Goal: Task Accomplishment & Management: Use online tool/utility

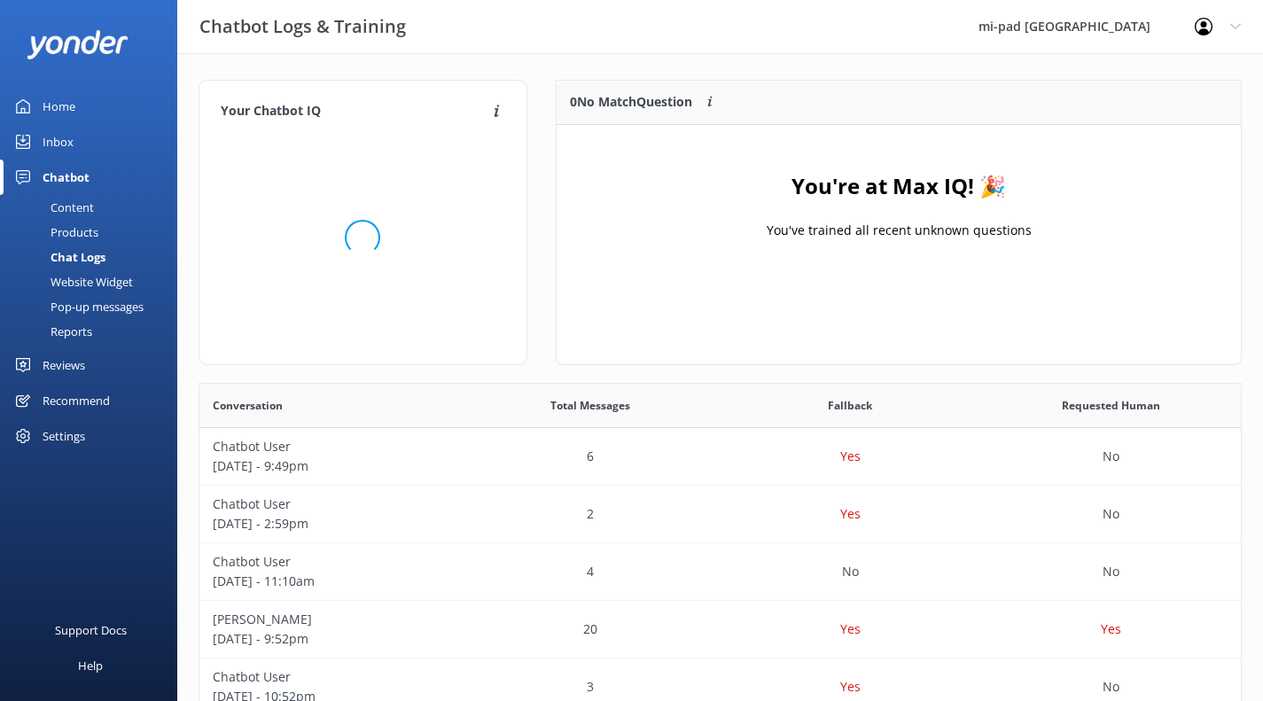
scroll to position [608, 1028]
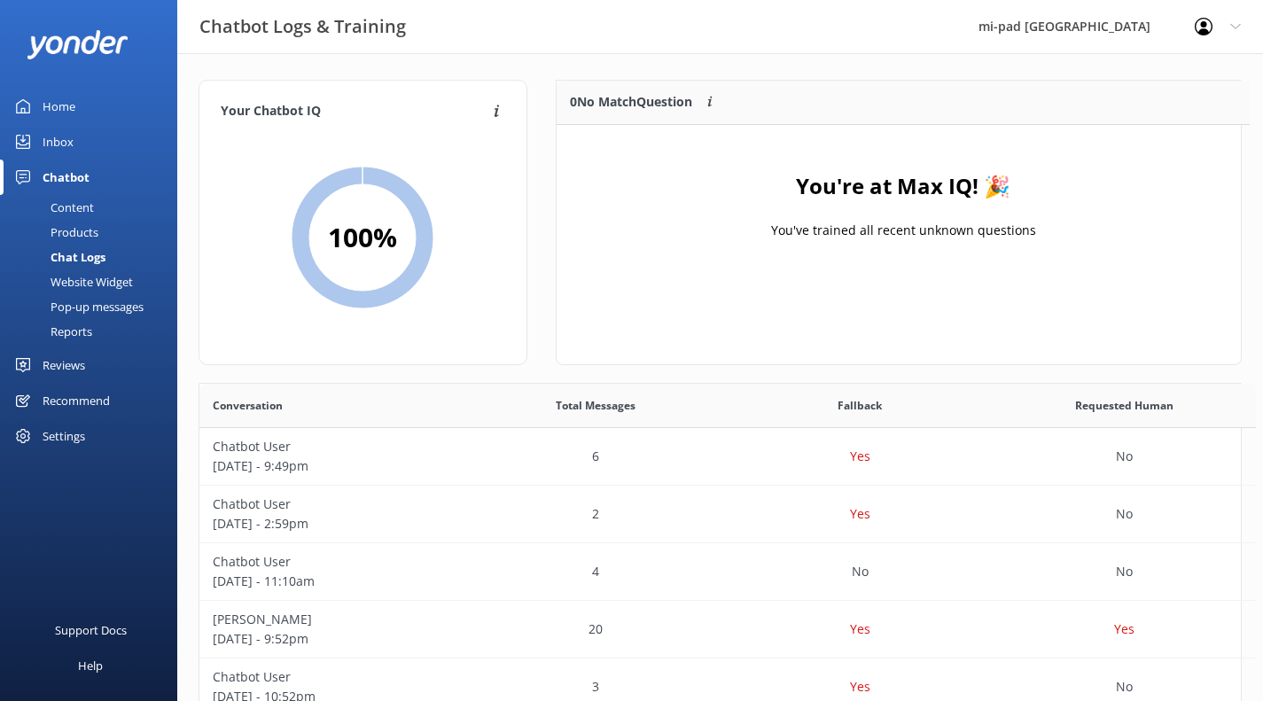
scroll to position [14, 14]
